Goal: Task Accomplishment & Management: Manage account settings

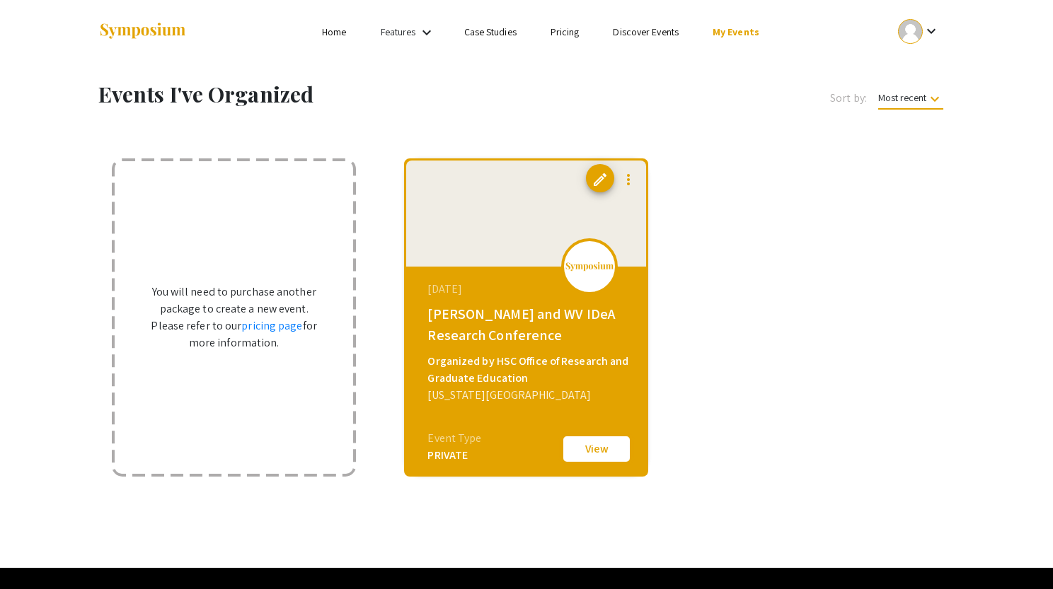
click at [594, 444] on button "View" at bounding box center [596, 449] width 71 height 30
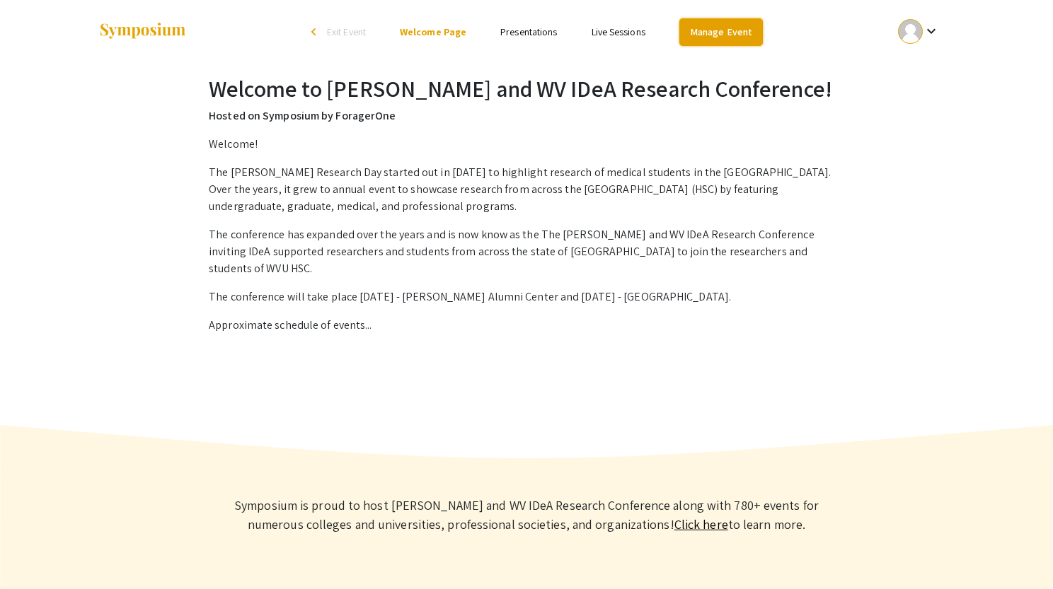
click at [719, 33] on link "Manage Event" at bounding box center [720, 32] width 83 height 28
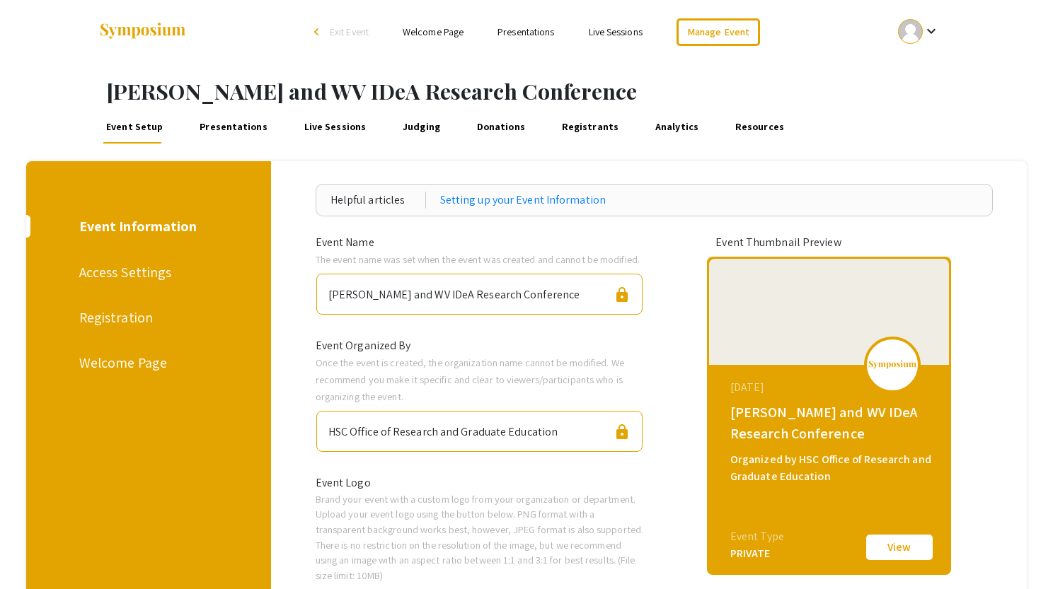
click at [411, 127] on link "Judging" at bounding box center [421, 127] width 42 height 34
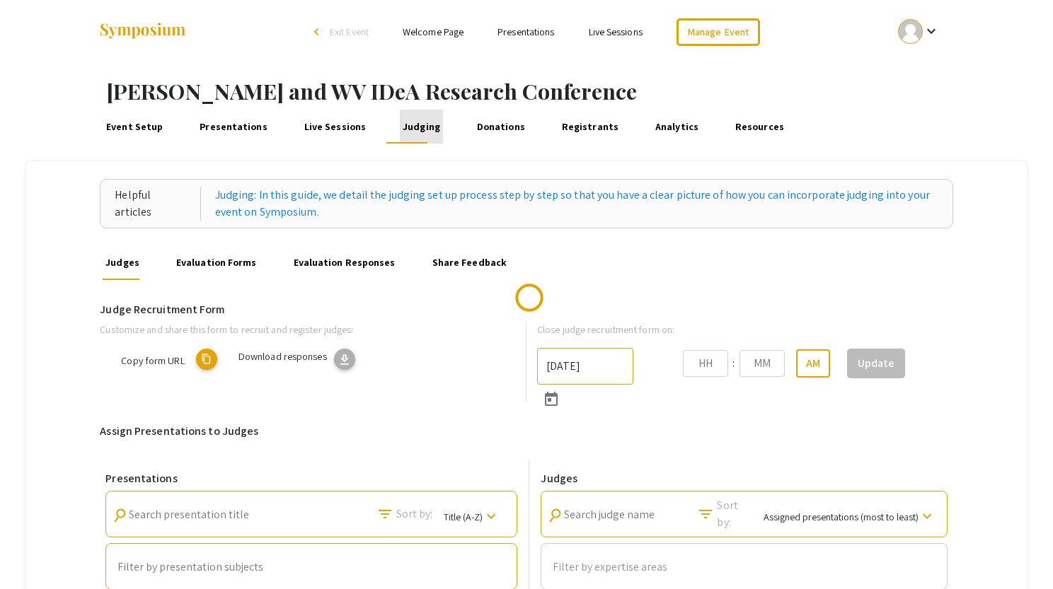
type input "[DATE]"
type input "11"
type input "59"
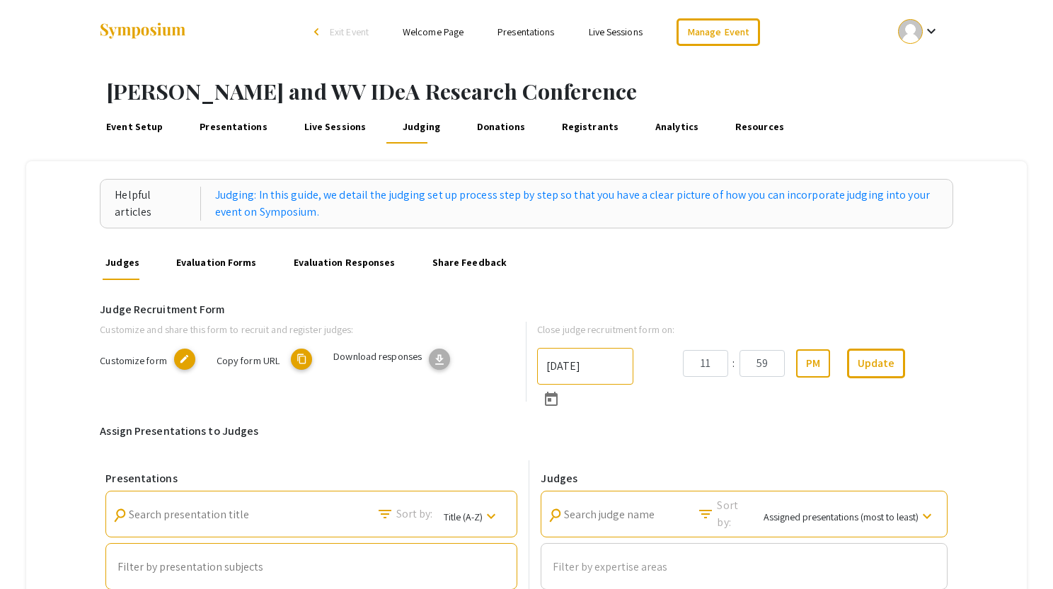
click at [563, 127] on link "Registrants" at bounding box center [590, 127] width 62 height 34
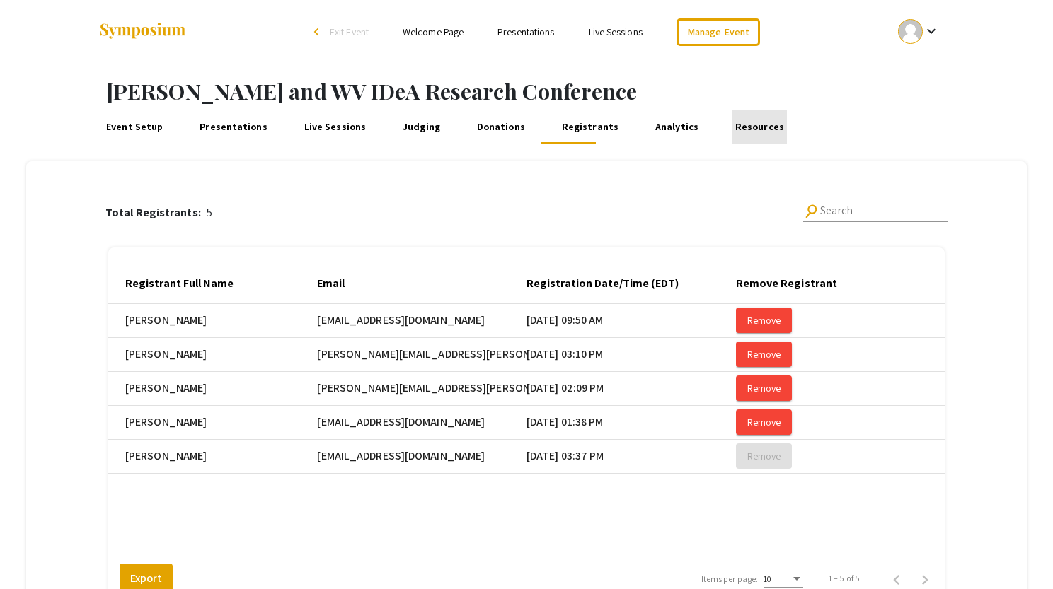
click at [734, 127] on link "Resources" at bounding box center [759, 127] width 54 height 34
click at [652, 128] on link "Analytics" at bounding box center [676, 127] width 48 height 34
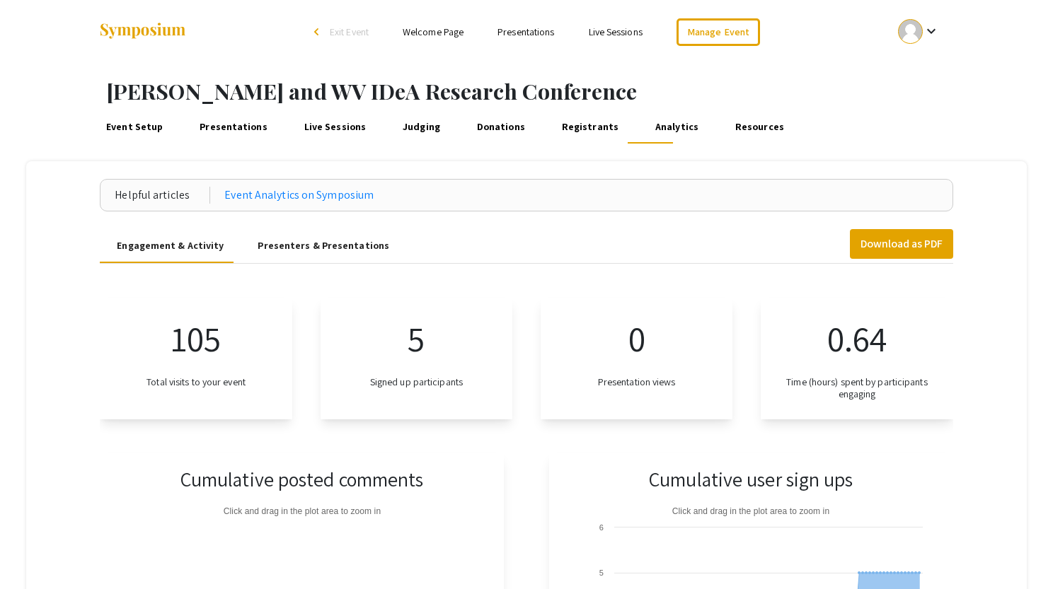
click at [228, 127] on link "Presentations" at bounding box center [233, 127] width 73 height 34
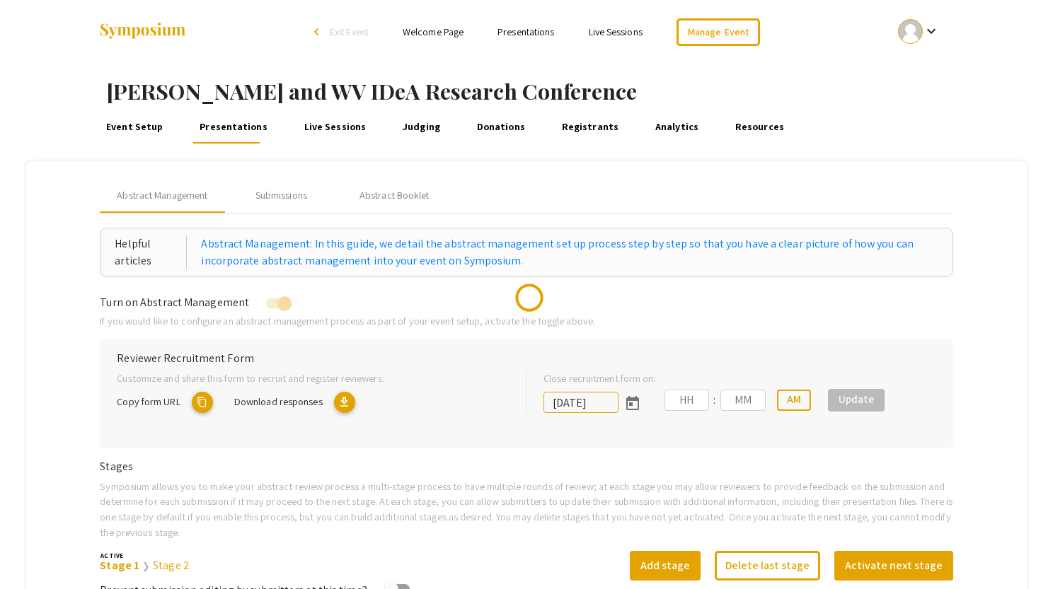
type input "[DATE]"
type input "09"
type input "50"
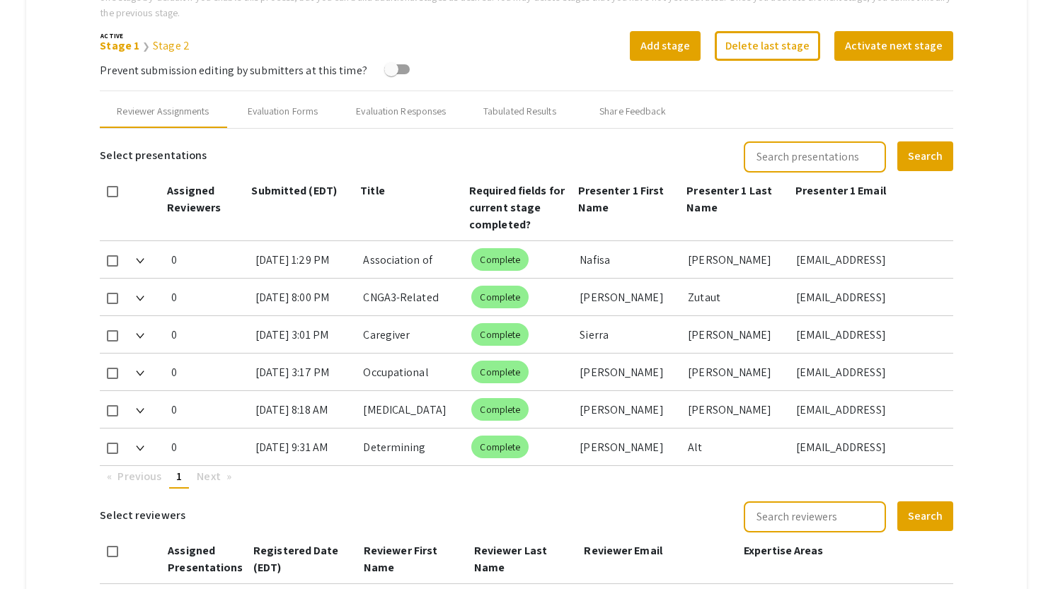
click at [139, 261] on img at bounding box center [140, 261] width 8 height 6
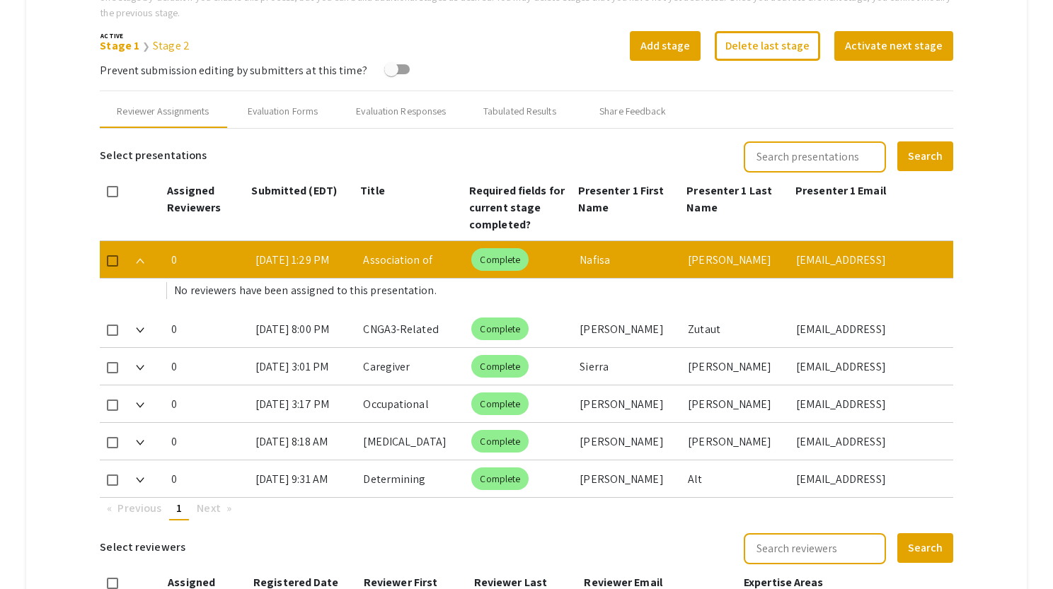
click at [139, 260] on img at bounding box center [140, 261] width 8 height 6
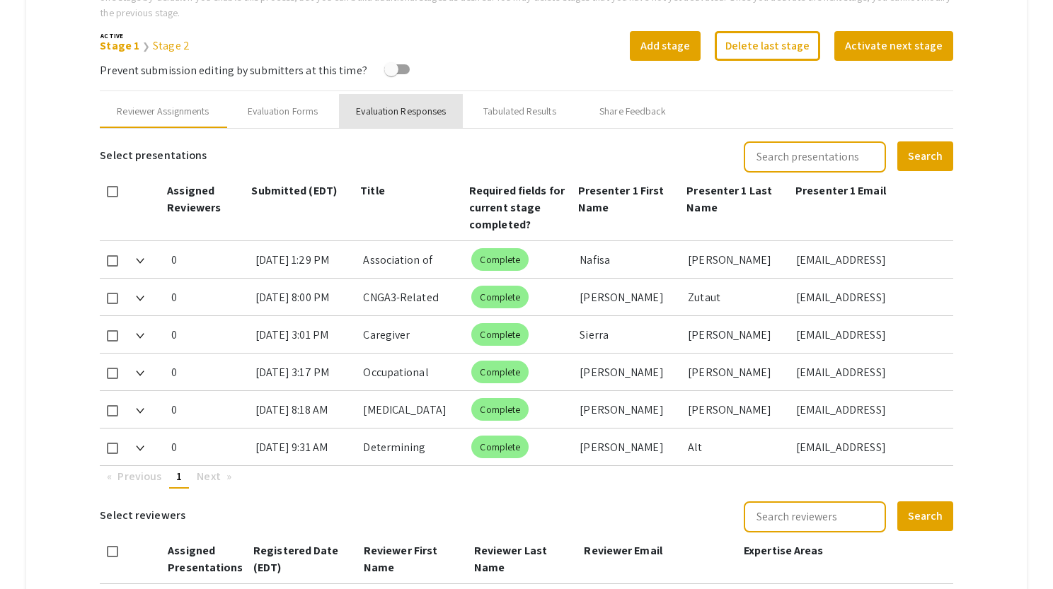
click at [439, 115] on div "Evaluation Responses" at bounding box center [401, 111] width 90 height 15
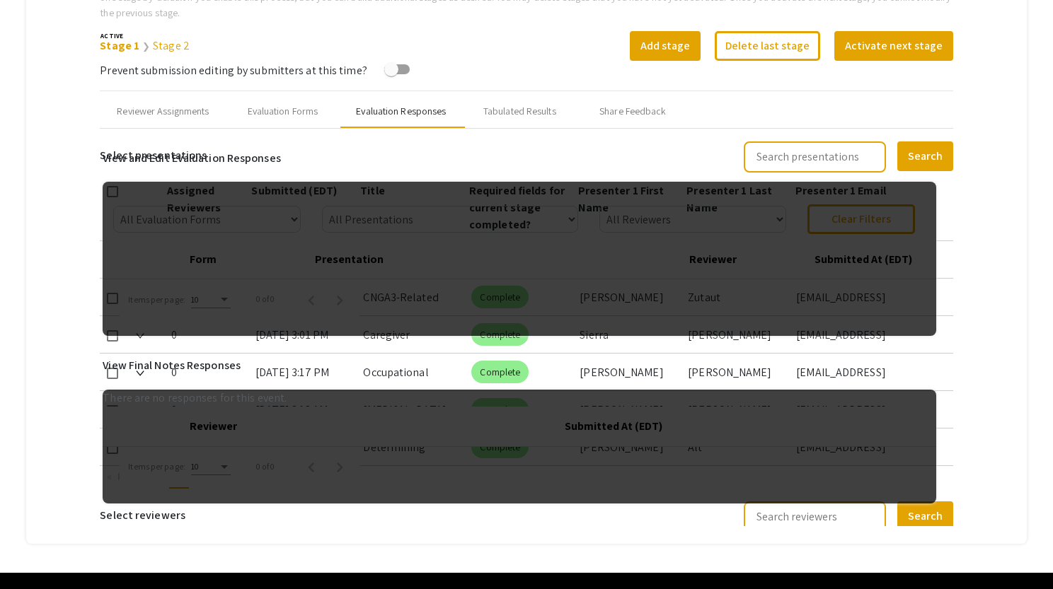
scroll to position [506, 0]
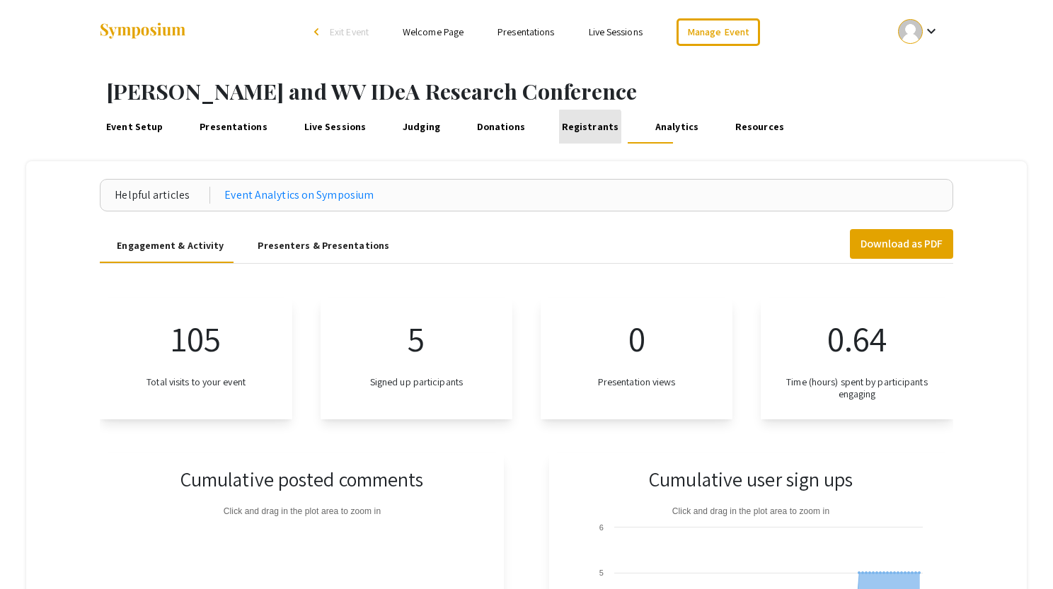
click at [571, 127] on link "Registrants" at bounding box center [590, 127] width 62 height 34
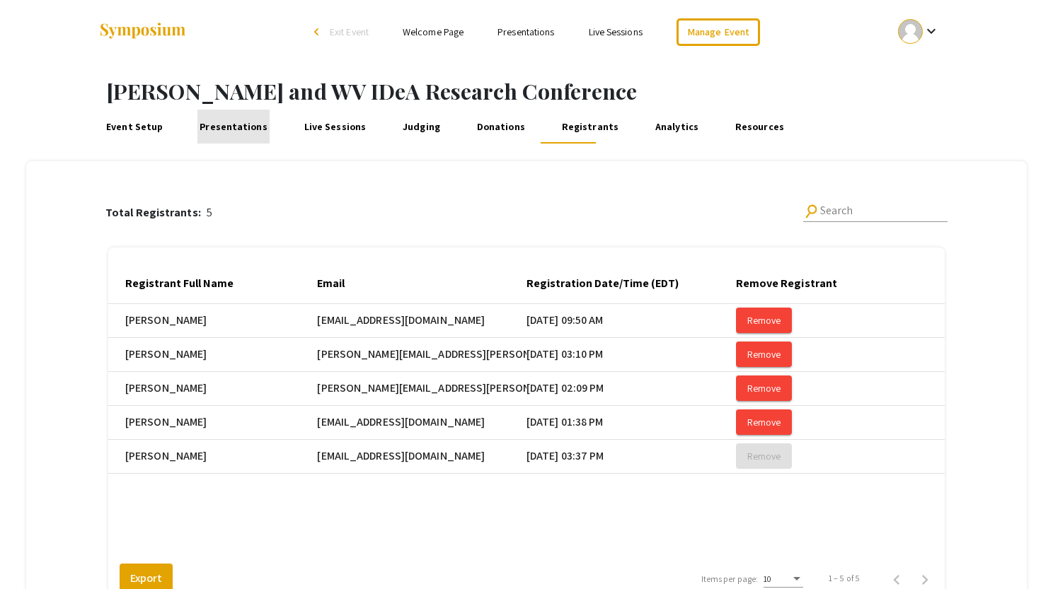
click at [248, 125] on link "Presentations" at bounding box center [233, 127] width 73 height 34
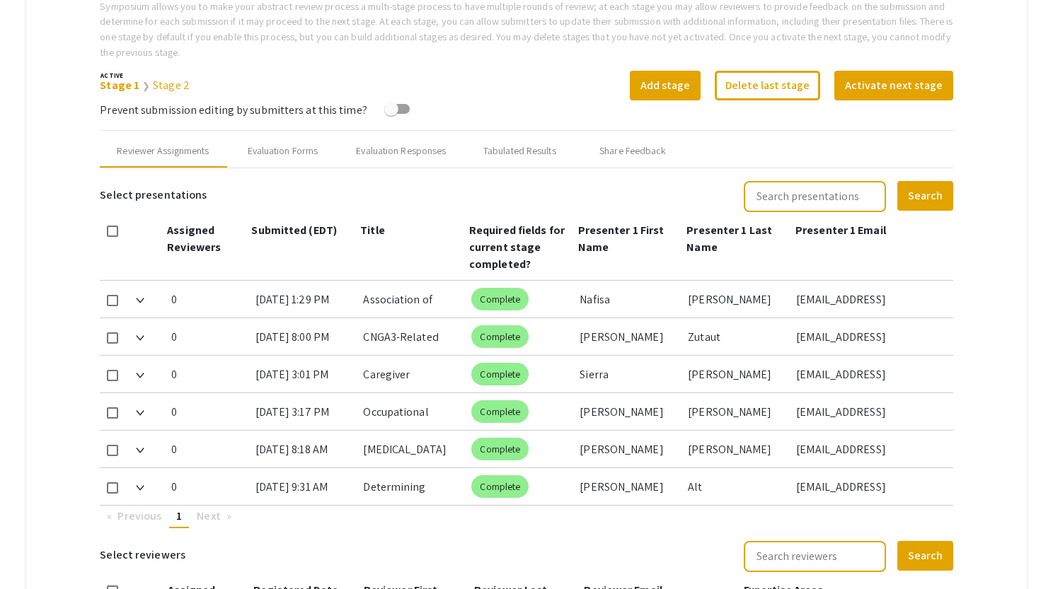
scroll to position [528, 0]
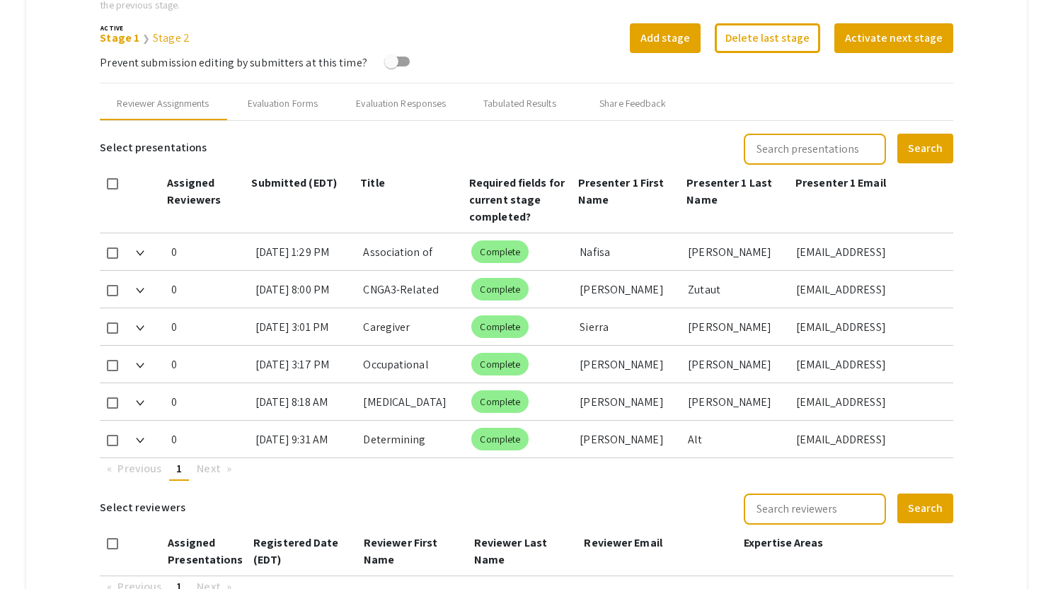
click at [406, 264] on div "Association of Maternal Cannabis Use and Smoking with Placental Weight-to-Birth…" at bounding box center [411, 251] width 97 height 37
click at [407, 253] on div "Association of Maternal Cannabis Use and Smoking with Placental Weight-to-Birth…" at bounding box center [411, 251] width 97 height 37
click at [407, 289] on div "CNGA3-Related Retinopathies: The Importance of Phenotyping" at bounding box center [411, 289] width 97 height 37
click at [396, 371] on div "Occupational Therapy's Role in Driving Evaluations: Age-Specific Driving Normat…" at bounding box center [411, 364] width 97 height 37
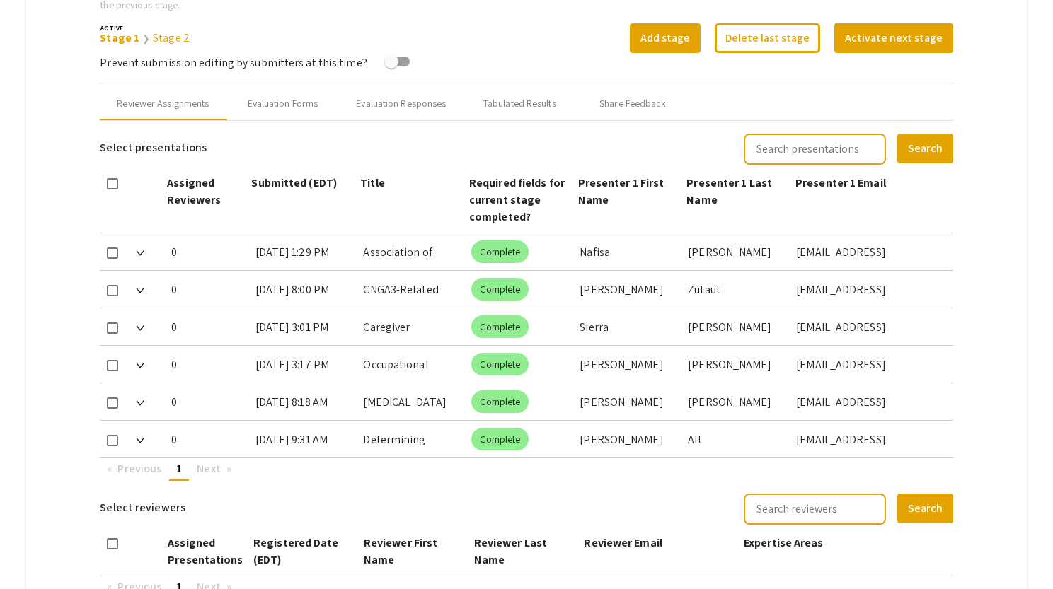
click at [412, 377] on div "Occupational Therapy's Role in Driving Evaluations: Age-Specific Driving Normat…" at bounding box center [411, 364] width 97 height 37
click at [414, 359] on div "Occupational Therapy's Role in Driving Evaluations: Age-Specific Driving Normat…" at bounding box center [411, 364] width 97 height 37
click at [371, 406] on div "[MEDICAL_DATA] induced [MEDICAL_DATA]: what is the role of [MEDICAL_DATA]?" at bounding box center [411, 401] width 97 height 37
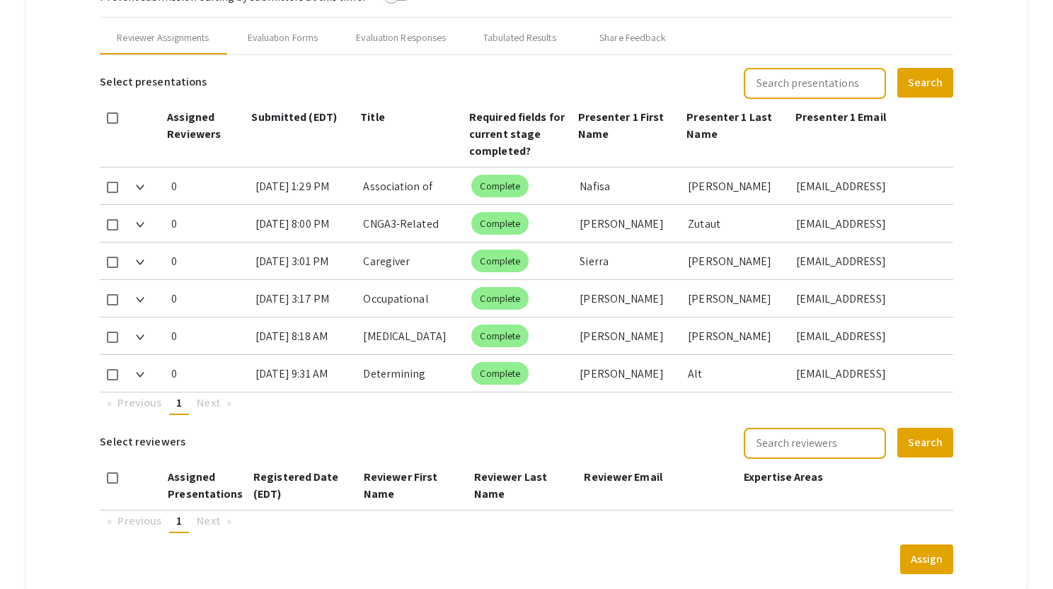
scroll to position [624, 0]
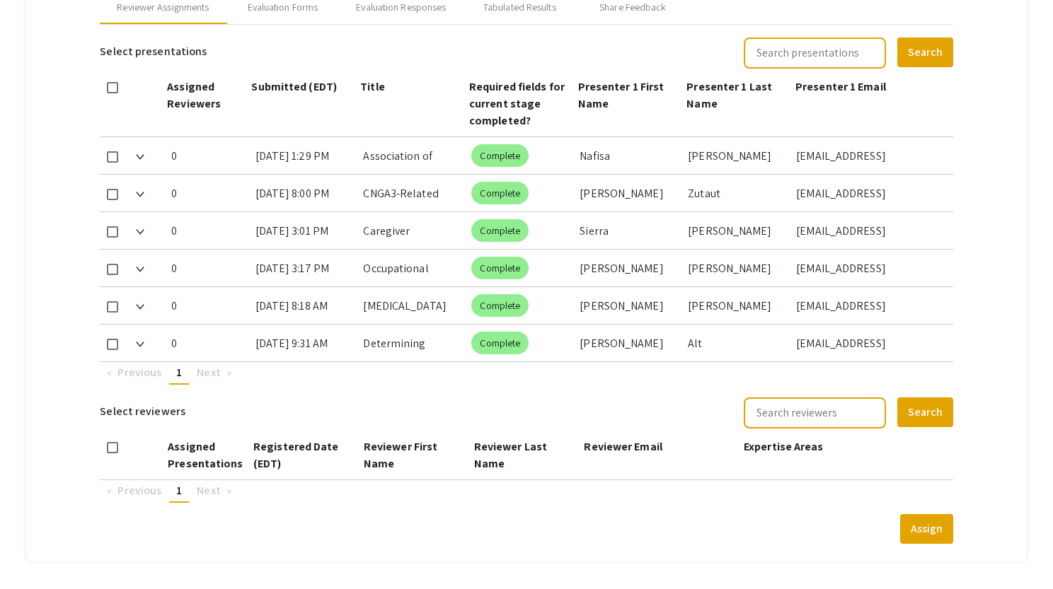
click at [405, 341] on div "Determining Attitudes and Knowledge Related to Sexual Health and Activity Relat…" at bounding box center [411, 343] width 97 height 37
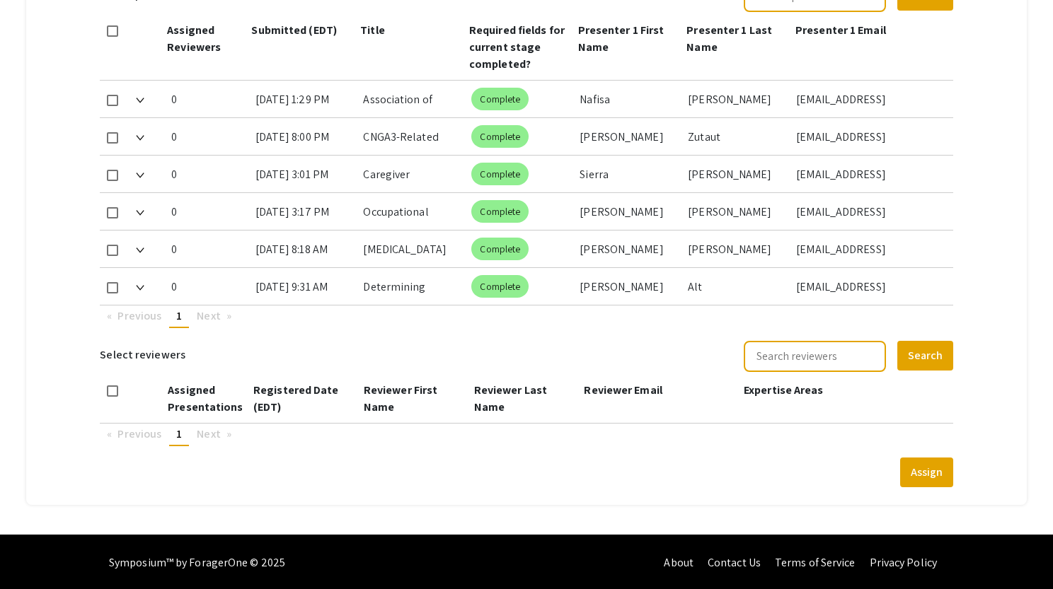
scroll to position [682, 0]
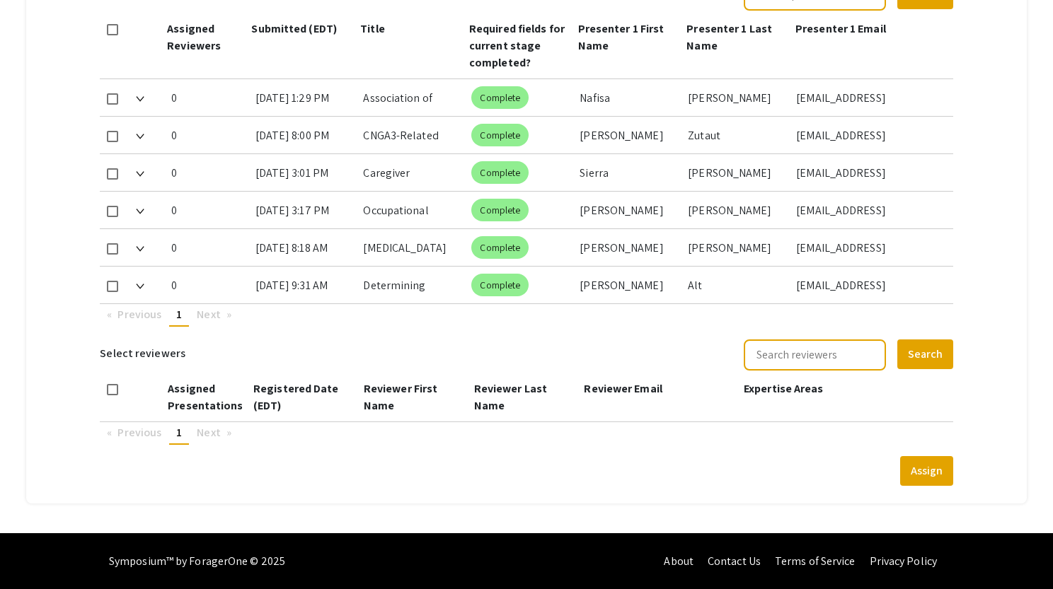
click at [303, 28] on span "Submitted (EDT)" at bounding box center [294, 28] width 86 height 15
click at [373, 287] on div "Determining Attitudes and Knowledge Related to Sexual Health and Activity Relat…" at bounding box center [411, 285] width 97 height 37
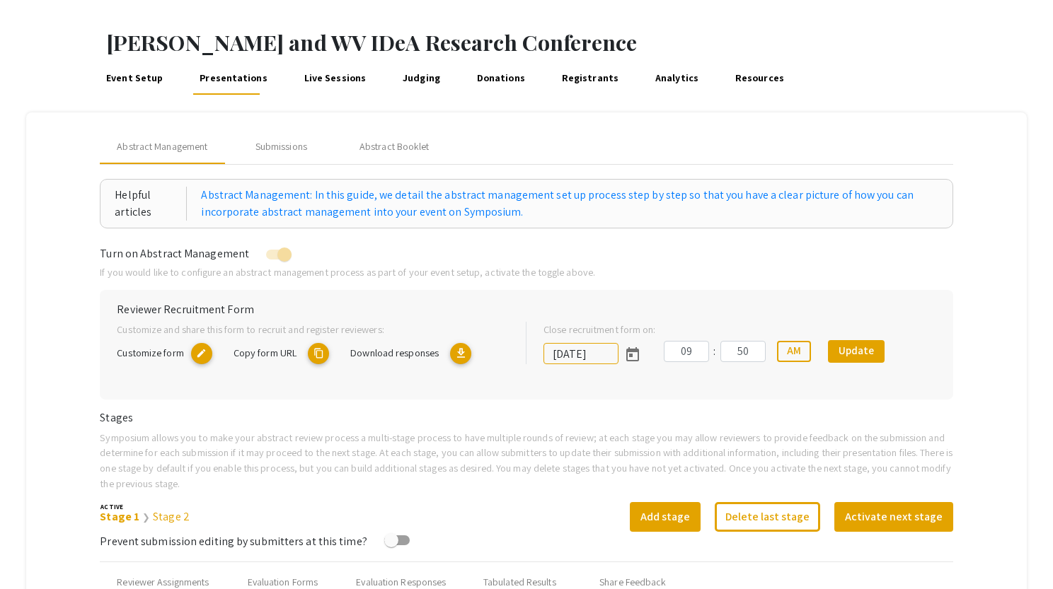
scroll to position [50, 0]
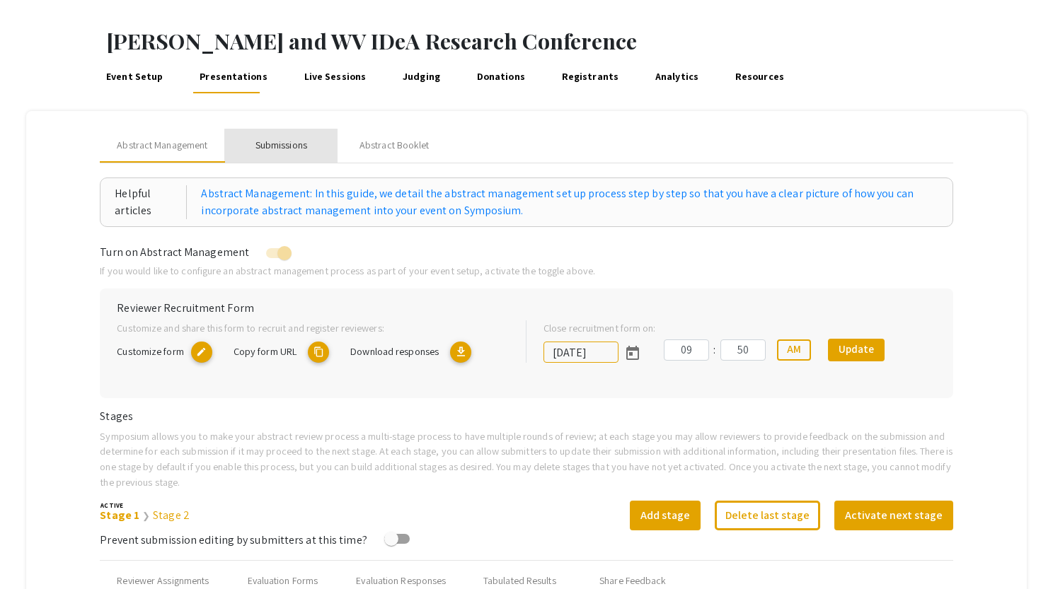
drag, startPoint x: 291, startPoint y: 143, endPoint x: 331, endPoint y: 166, distance: 46.0
click at [291, 144] on div "Submissions" at bounding box center [281, 145] width 52 height 15
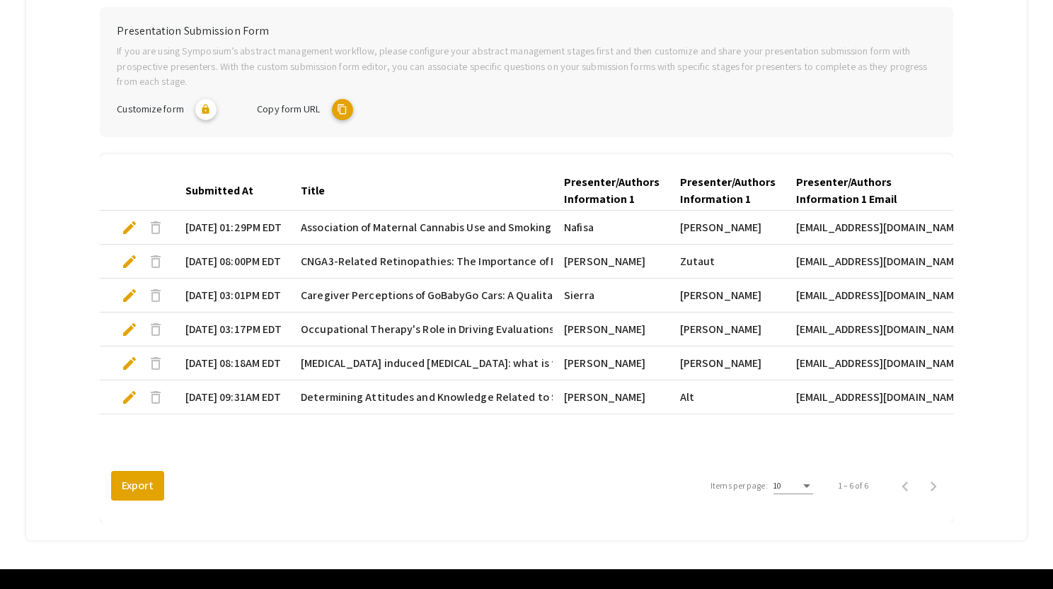
scroll to position [289, 0]
click at [377, 228] on span "Association of Maternal Cannabis Use and Smoking with Placental Weight-to-Birth…" at bounding box center [686, 227] width 771 height 17
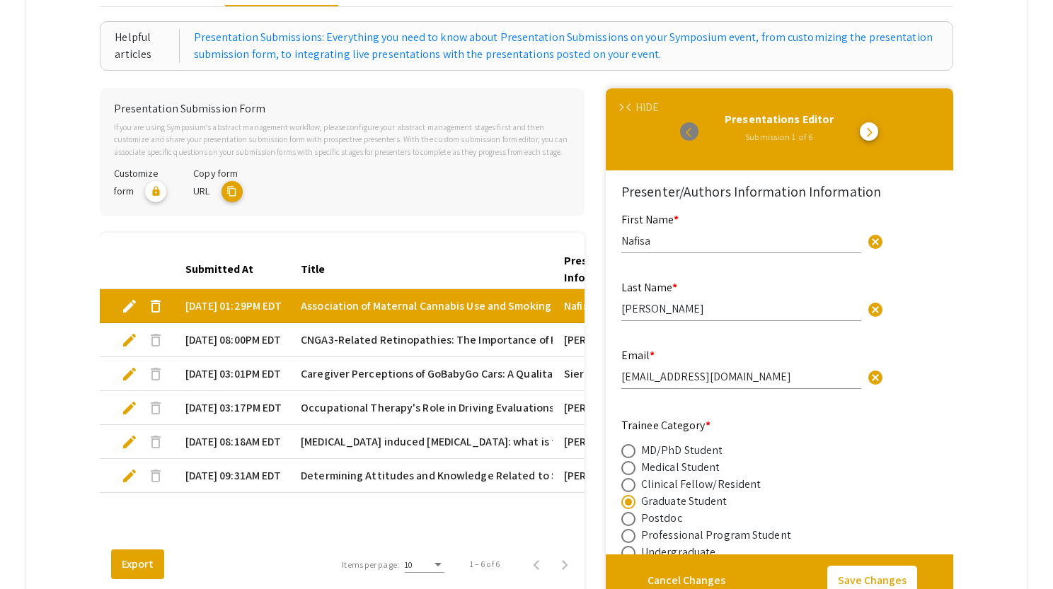
scroll to position [204, 0]
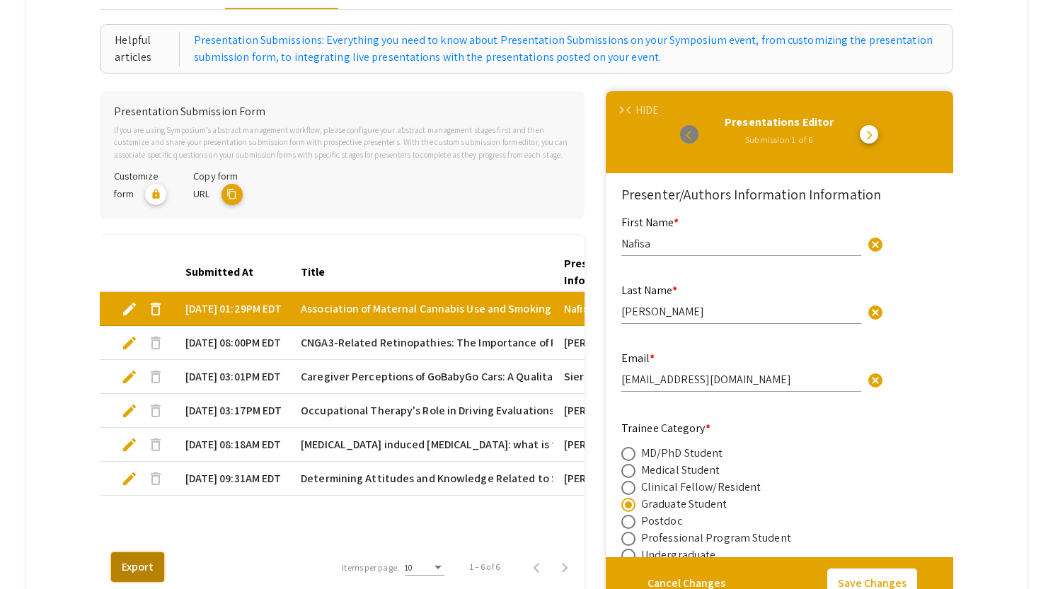
click at [140, 574] on button "Export" at bounding box center [137, 567] width 53 height 30
click at [303, 548] on div "Submitted At Title Presenter/Authors Information 1 First Name Presenter/Authors…" at bounding box center [342, 400] width 484 height 295
click at [448, 254] on div "Submitted At Title Presenter/Authors Information 1 First Name Presenter/Authors…" at bounding box center [342, 420] width 484 height 369
click at [635, 110] on span "arrow_back_ios" at bounding box center [630, 110] width 9 height 9
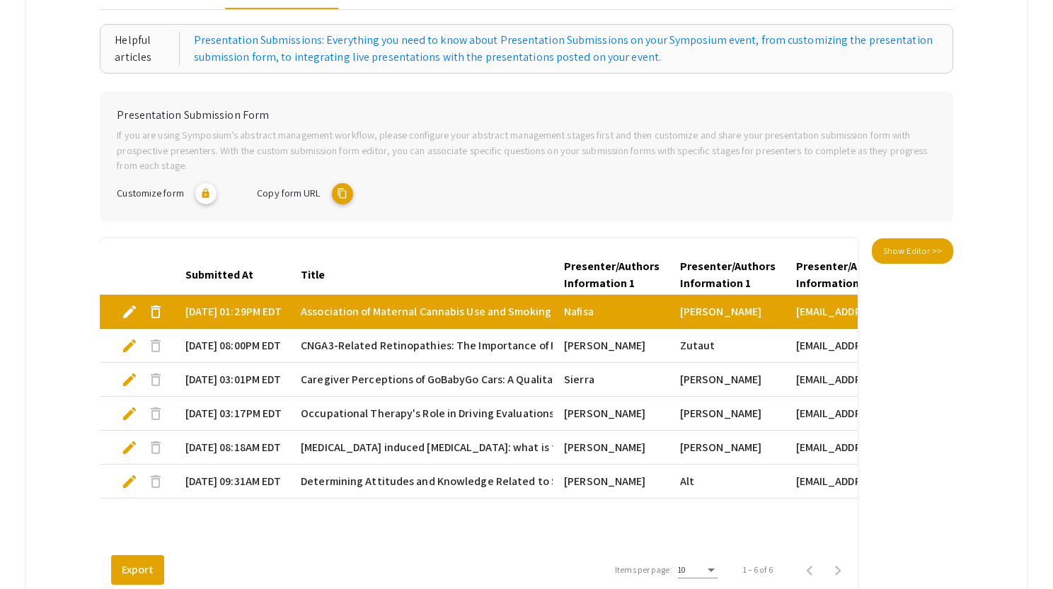
click at [415, 313] on span "Association of Maternal Cannabis Use and Smoking with Placental Weight-to-Birth…" at bounding box center [686, 311] width 771 height 17
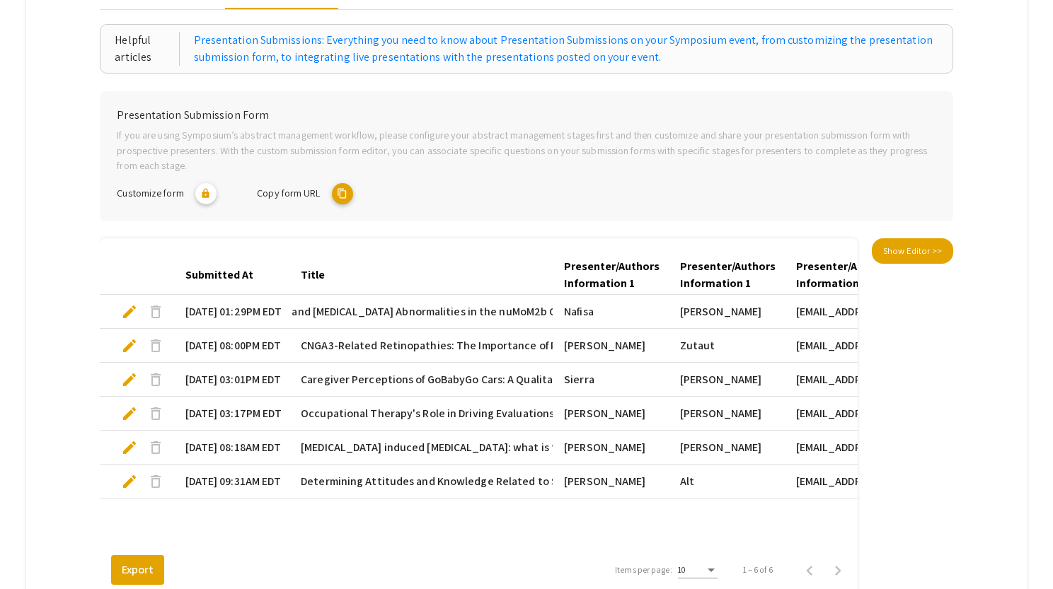
scroll to position [0, 504]
